Goal: Register for event/course

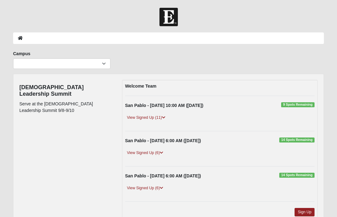
click at [157, 154] on link "View Signed Up (6)" at bounding box center [145, 153] width 40 height 7
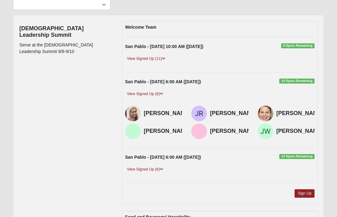
scroll to position [50, 0]
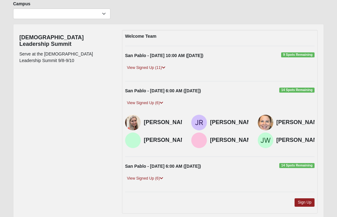
click at [150, 101] on link "View Signed Up (6)" at bounding box center [145, 103] width 40 height 7
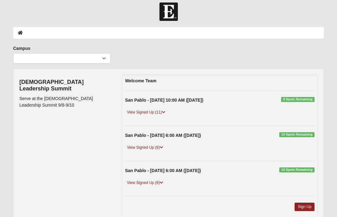
scroll to position [0, 0]
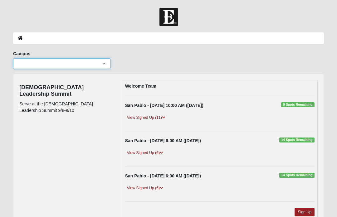
click at [25, 64] on select "Arlington Baymeadows Eleven22 Online [PERSON_NAME][GEOGRAPHIC_DATA] Jesup [GEOG…" at bounding box center [61, 63] width 97 height 11
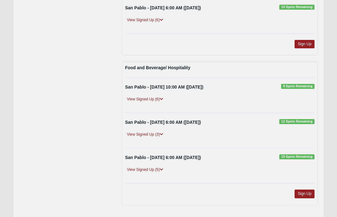
scroll to position [168, 0]
click at [135, 170] on link "View Signed Up (5)" at bounding box center [145, 170] width 40 height 7
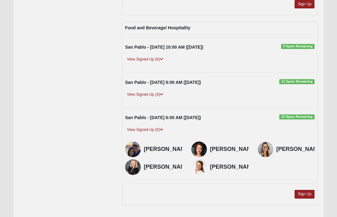
scroll to position [217, 0]
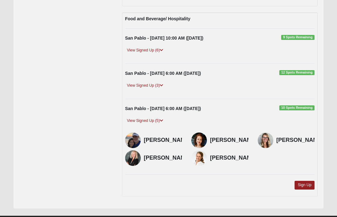
click at [314, 189] on link "Sign Up" at bounding box center [305, 185] width 20 height 8
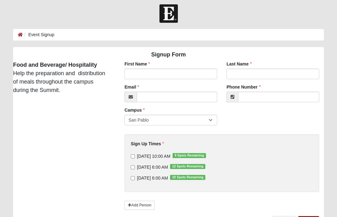
scroll to position [17, 0]
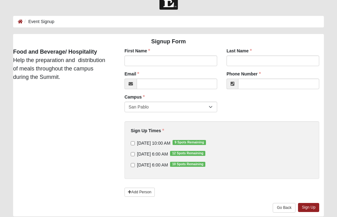
click at [129, 146] on div "Sign Up Times [DATE] 10:00 AM 9 Spots Remaining [DATE] 6:00 AM 12 Spots Remaini…" at bounding box center [222, 150] width 195 height 58
click at [131, 146] on div "[DATE] 10:00 AM 9 Spots Remaining [DATE] 6:00 AM 12 Spots Remaining [DATE] 6:00…" at bounding box center [222, 154] width 182 height 28
click at [134, 145] on input "[DATE] 10:00 AM 9 Spots Remaining" at bounding box center [133, 143] width 4 height 4
checkbox input "true"
click at [314, 208] on link "Sign Up" at bounding box center [308, 207] width 21 height 9
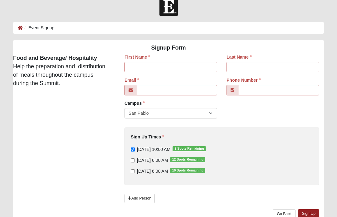
scroll to position [0, 0]
